Goal: Transaction & Acquisition: Book appointment/travel/reservation

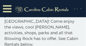
scroll to position [86, 0]
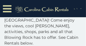
click at [9, 11] on icon at bounding box center [6, 9] width 7 height 10
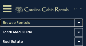
click at [12, 23] on link "Browse Rentals" at bounding box center [41, 23] width 83 height 8
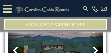
scroll to position [52, 0]
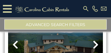
click at [87, 44] on icon at bounding box center [95, 44] width 6 height 9
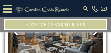
scroll to position [63, 0]
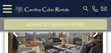
click at [87, 35] on icon at bounding box center [95, 32] width 6 height 9
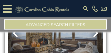
click at [87, 34] on icon at bounding box center [95, 32] width 6 height 9
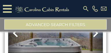
click at [83, 41] on img at bounding box center [55, 32] width 94 height 63
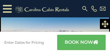
click at [105, 23] on icon at bounding box center [104, 23] width 7 height 7
